Goal: Find specific page/section: Find specific page/section

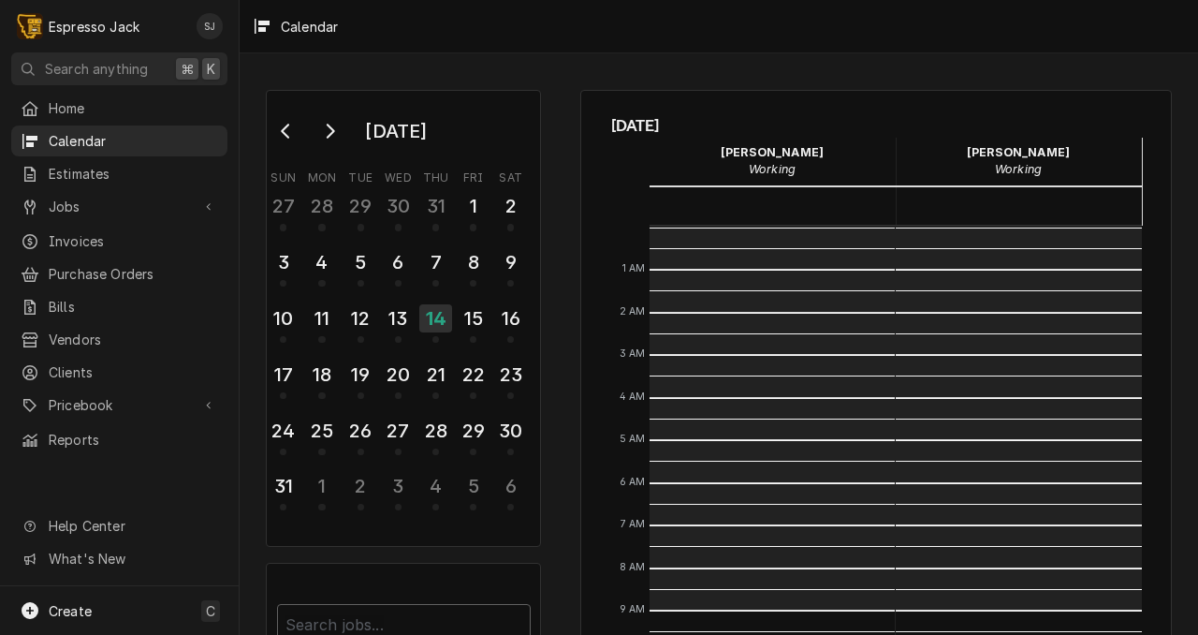
scroll to position [384, 0]
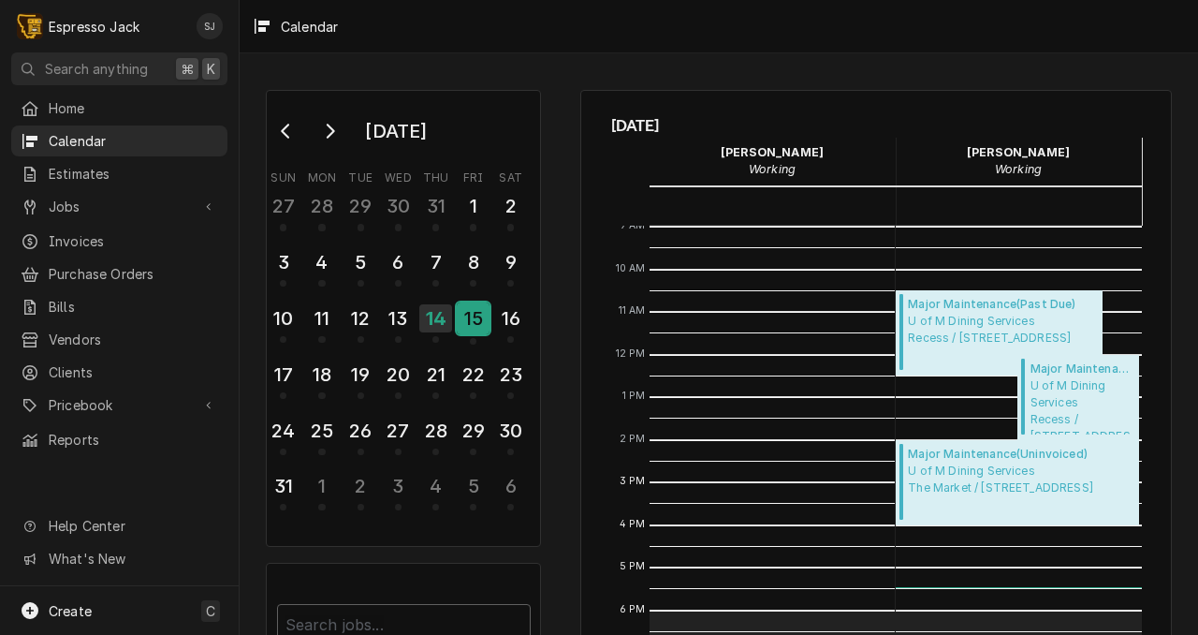
click at [458, 330] on div "15" at bounding box center [473, 318] width 33 height 32
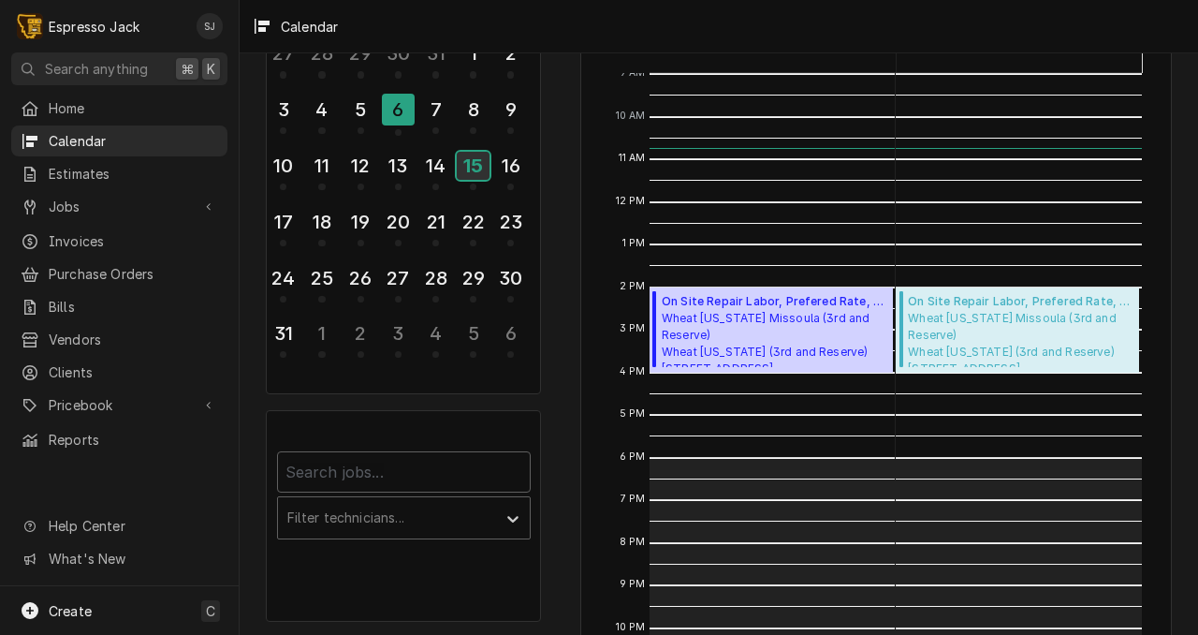
scroll to position [0, 0]
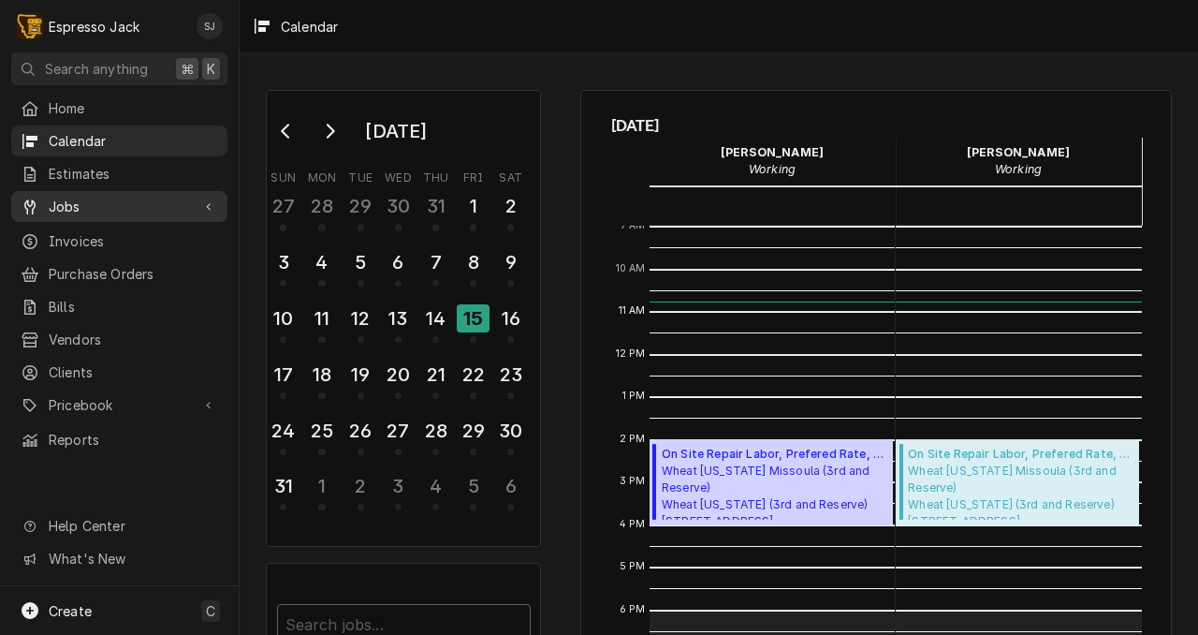
click at [62, 201] on span "Jobs" at bounding box center [119, 207] width 141 height 20
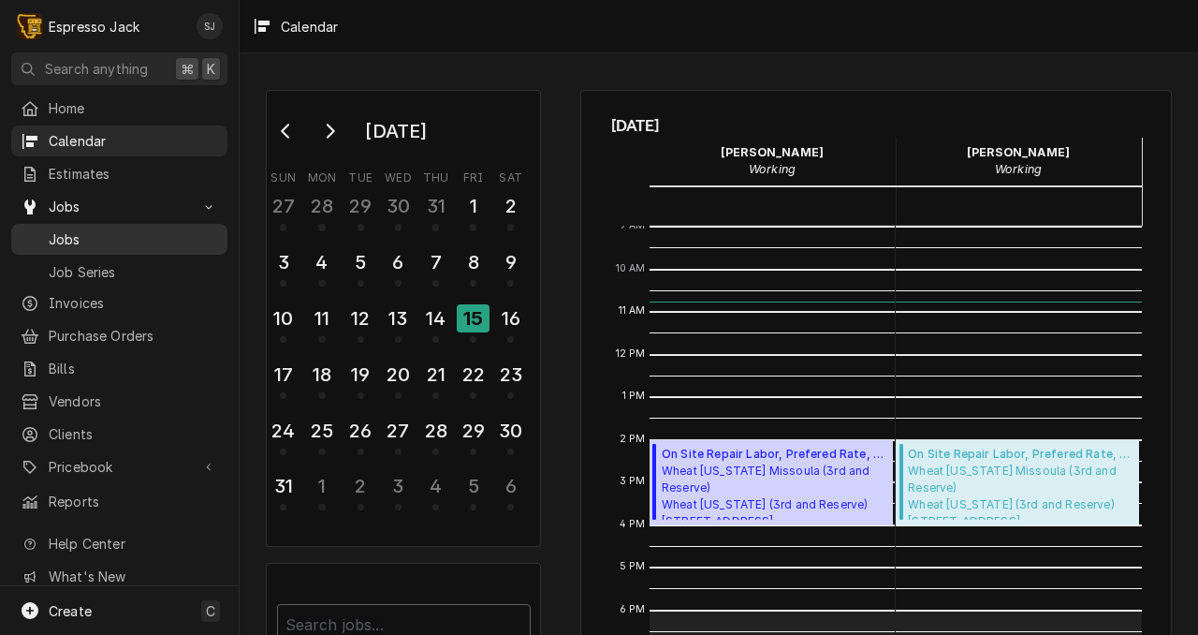
click at [55, 245] on link "Jobs" at bounding box center [119, 239] width 216 height 31
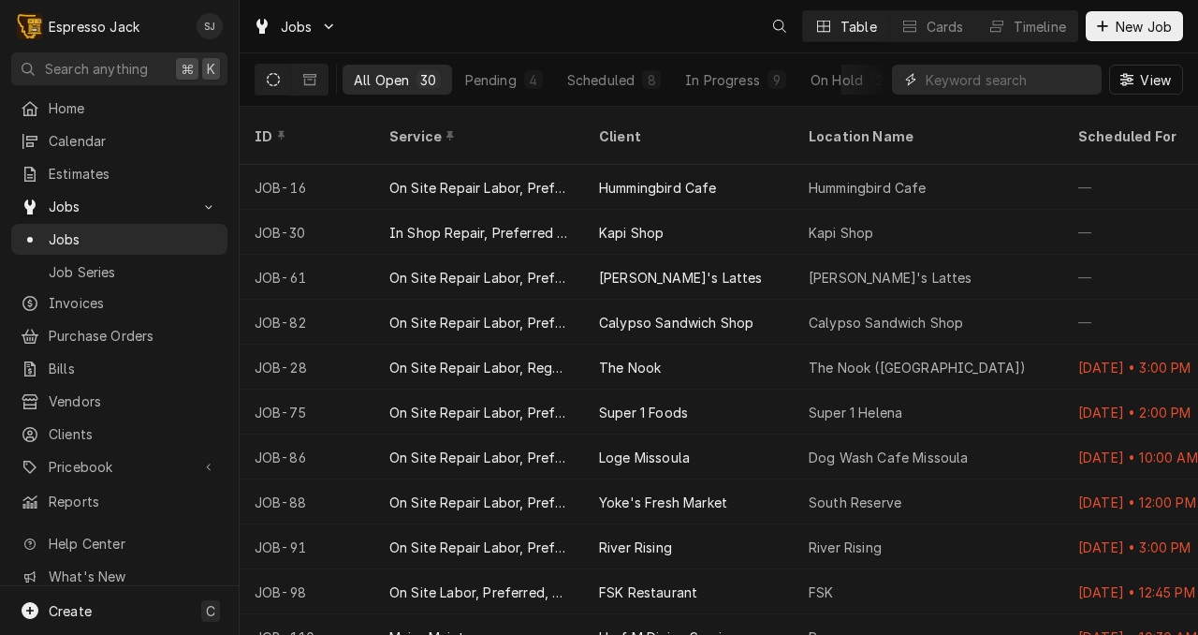
click at [948, 81] on input "Dynamic Content Wrapper" at bounding box center [1009, 80] width 167 height 30
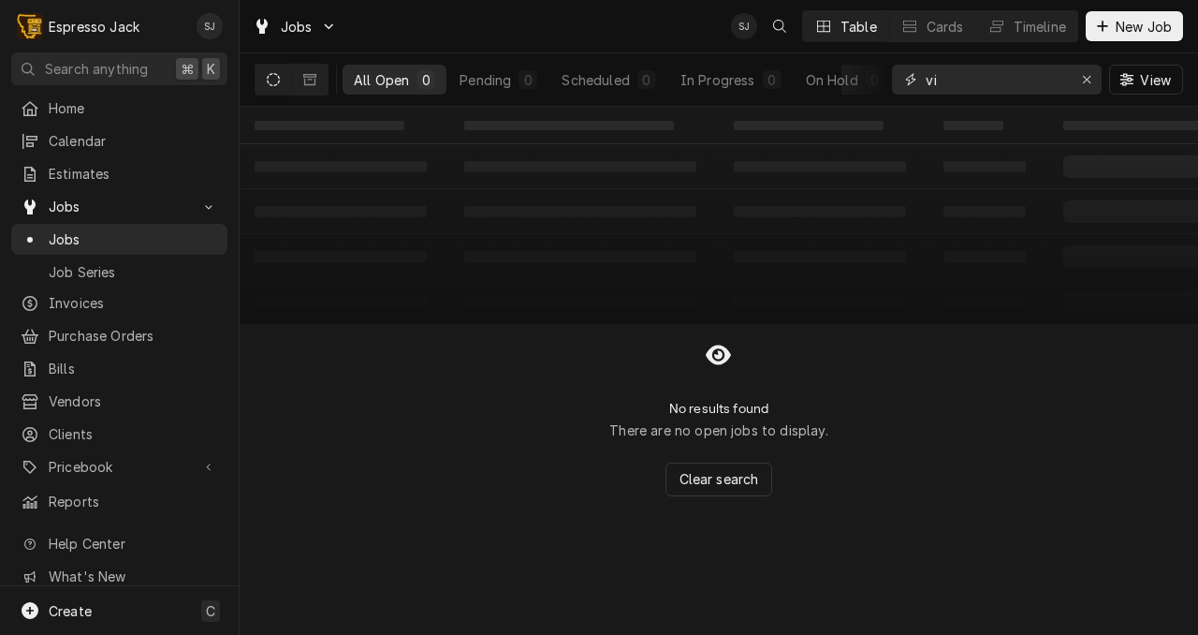
type input "v"
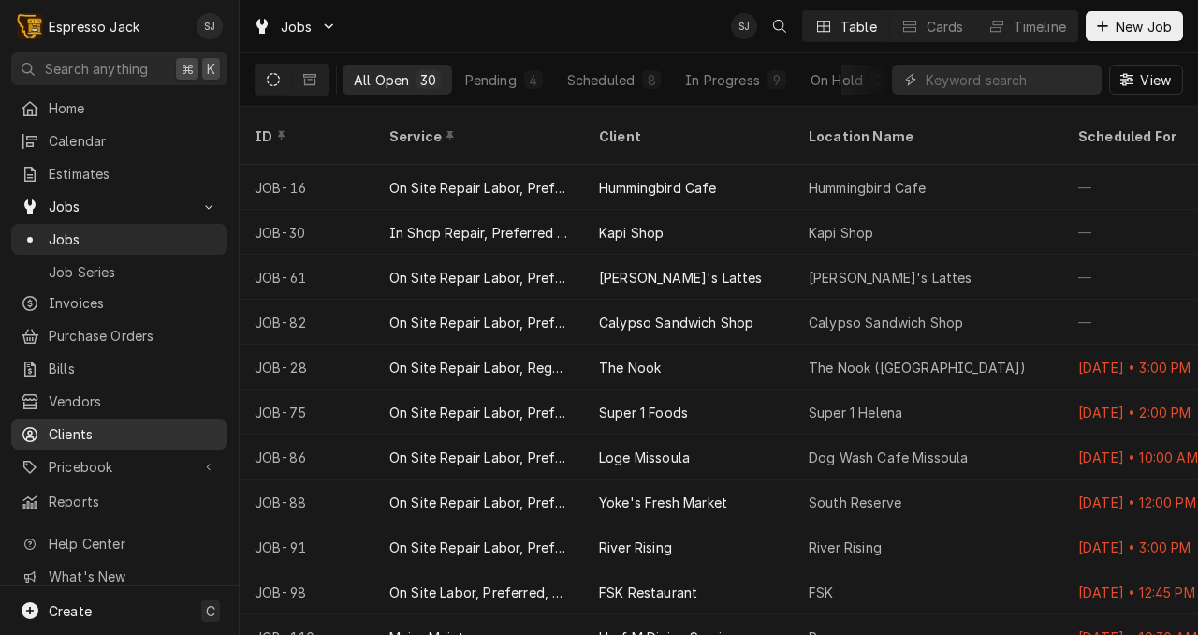
click at [70, 424] on span "Clients" at bounding box center [133, 434] width 169 height 20
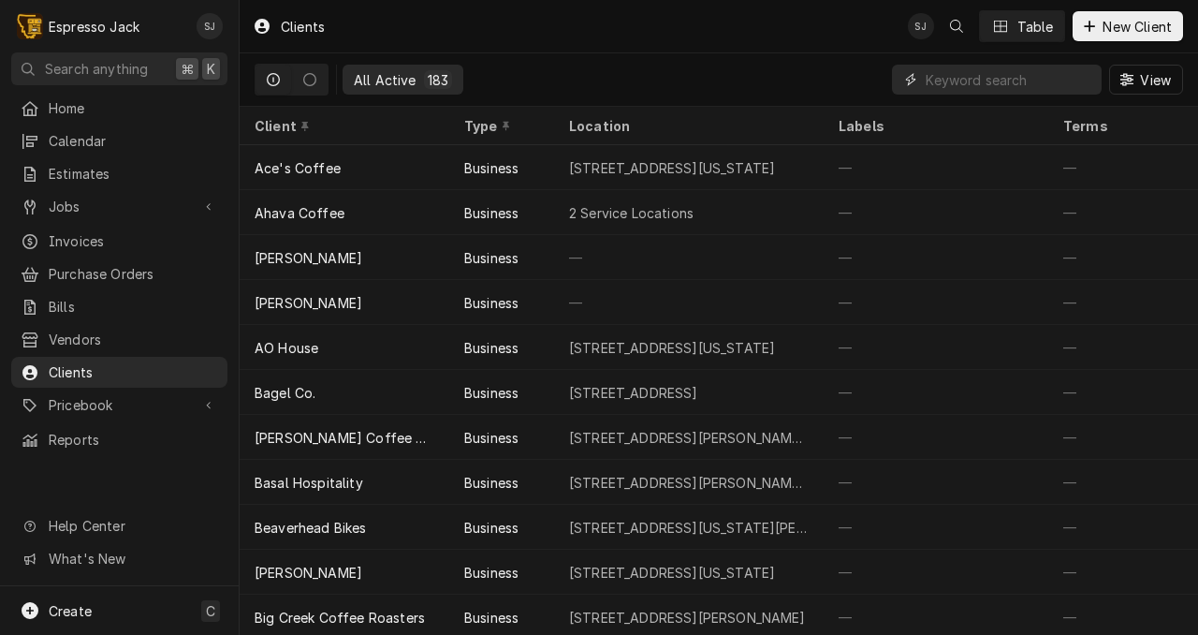
click at [992, 80] on input "Dynamic Content Wrapper" at bounding box center [1009, 80] width 167 height 30
type input "v"
type input "i"
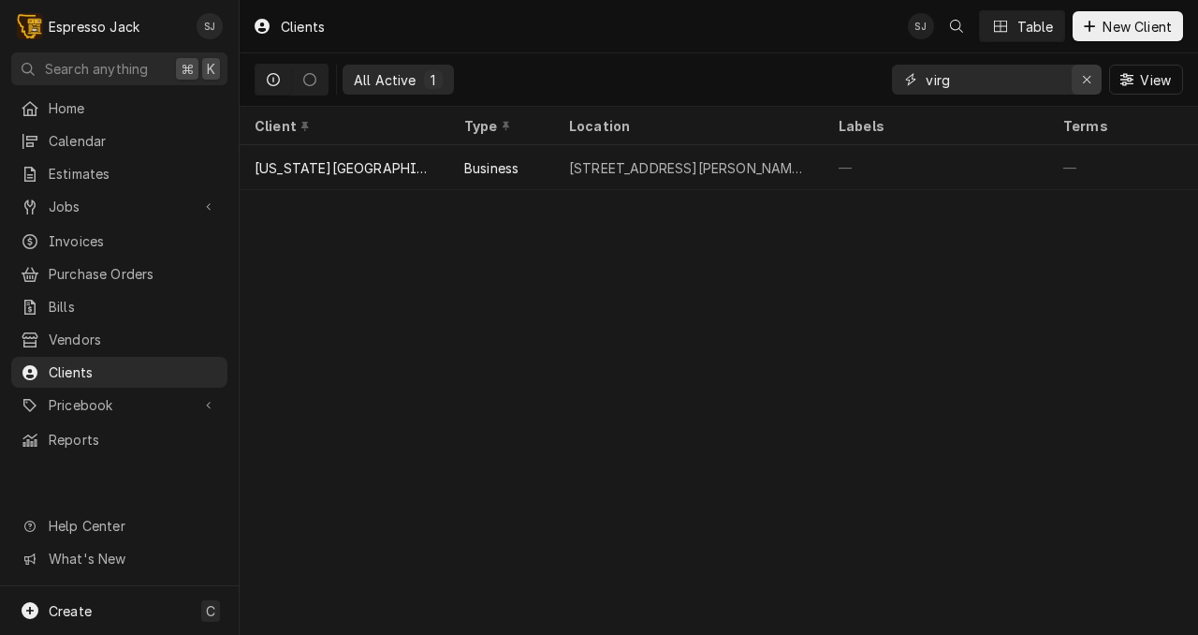
type input "virg"
click at [1086, 81] on icon "Erase input" at bounding box center [1087, 79] width 10 height 13
